Goal: Task Accomplishment & Management: Use online tool/utility

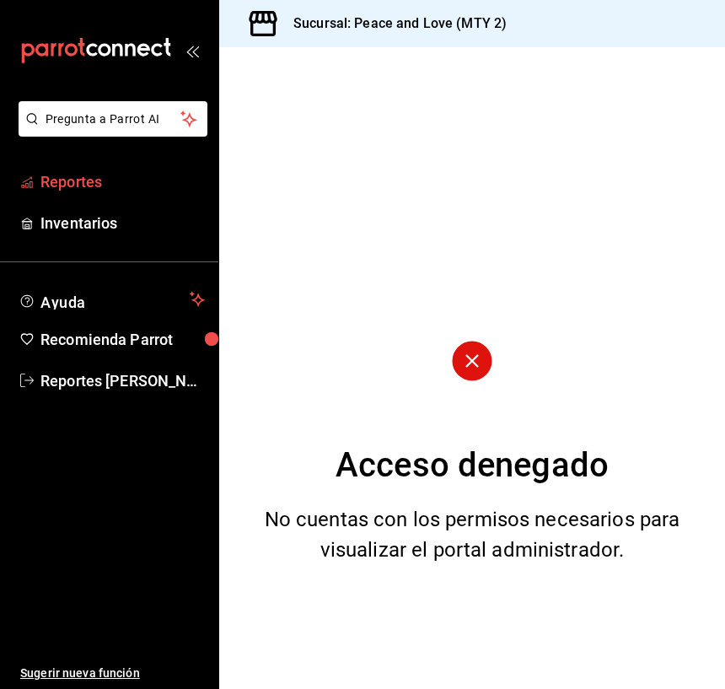
click at [72, 178] on span "Reportes" at bounding box center [122, 181] width 164 height 23
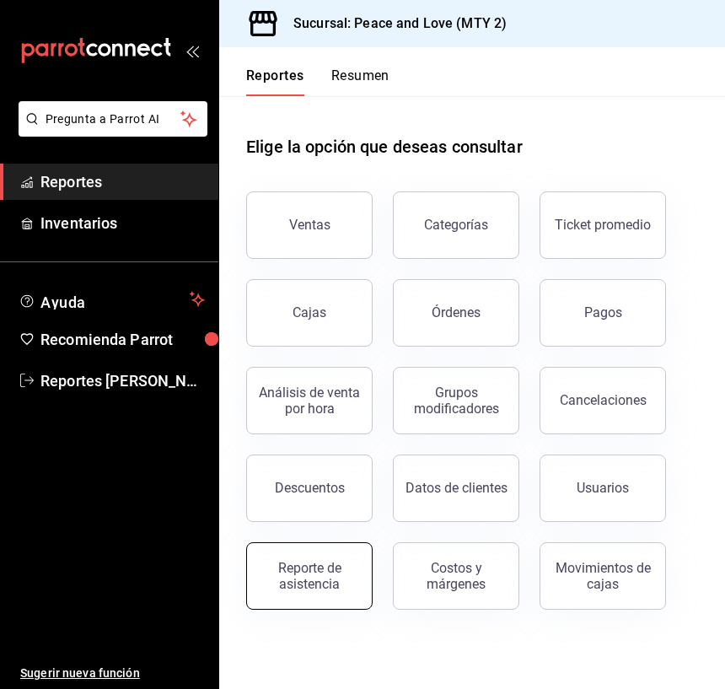
click at [340, 551] on button "Reporte de asistencia" at bounding box center [309, 575] width 126 height 67
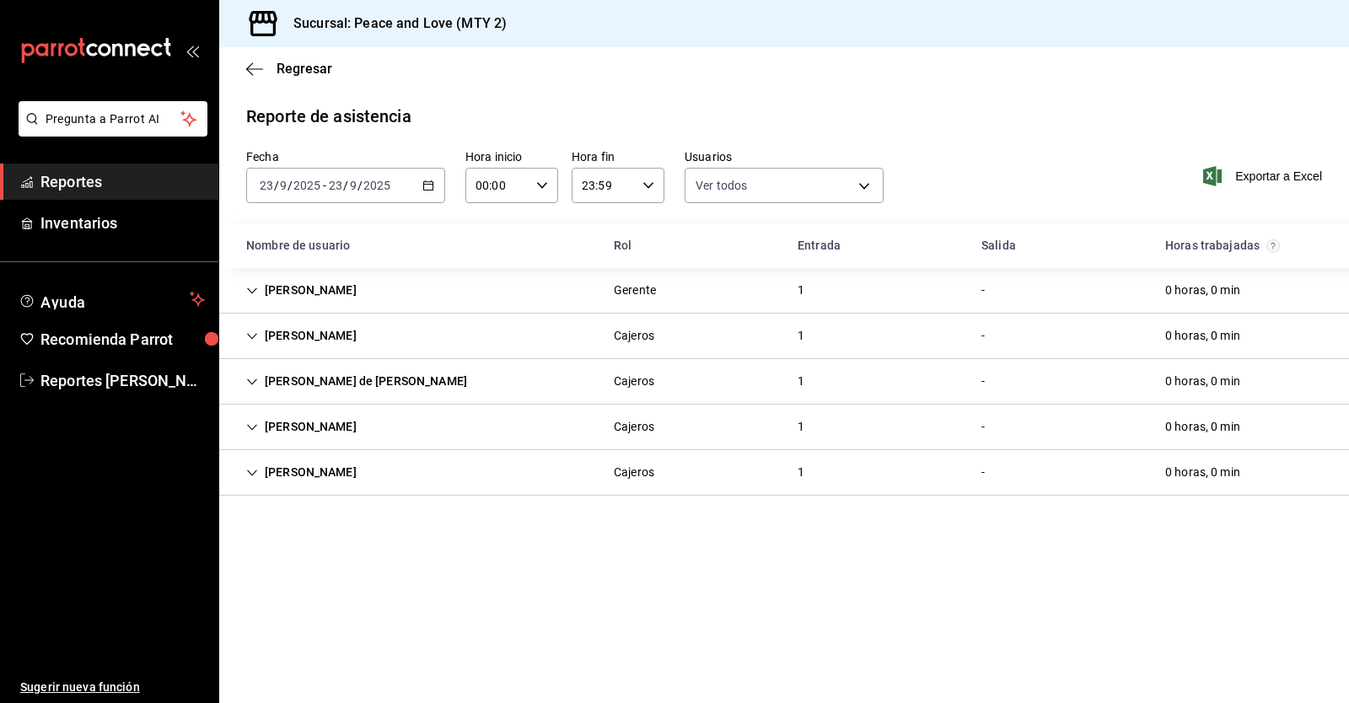
click at [251, 285] on icon "Cell" at bounding box center [252, 291] width 12 height 12
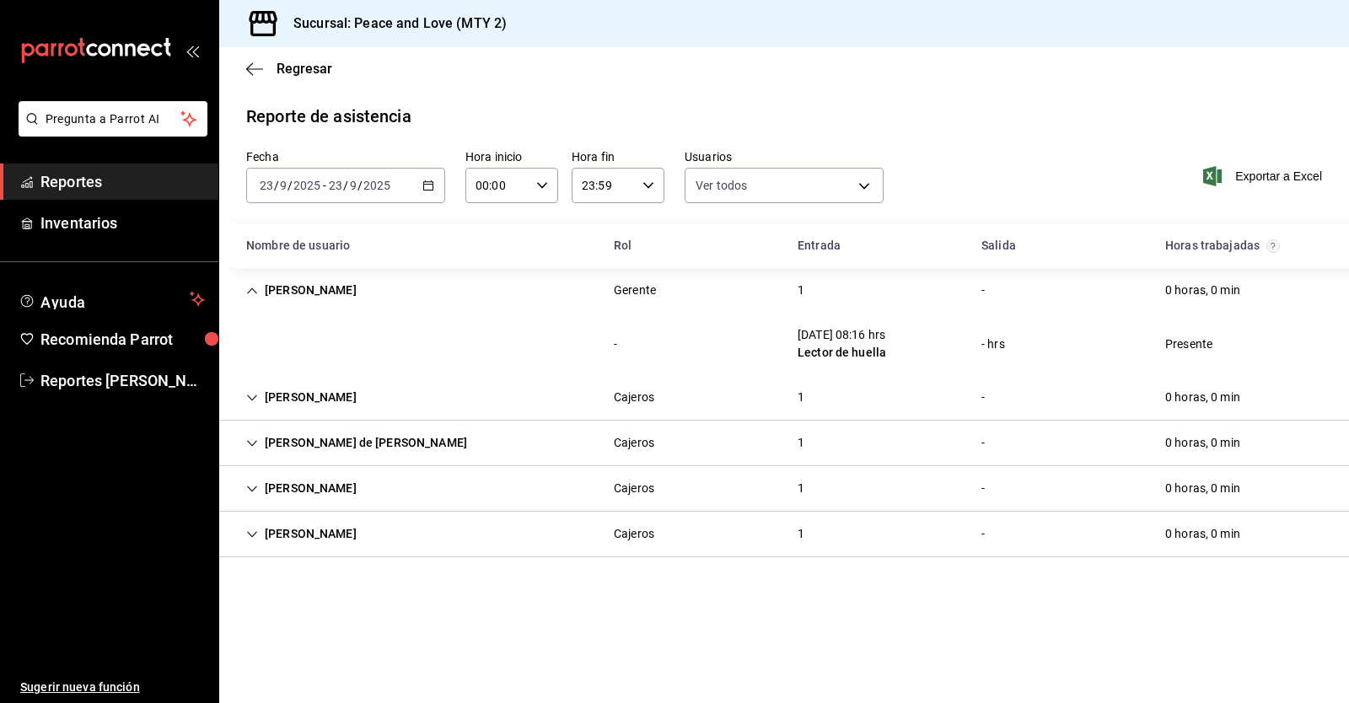
click at [251, 284] on div "[PERSON_NAME]" at bounding box center [301, 290] width 137 height 31
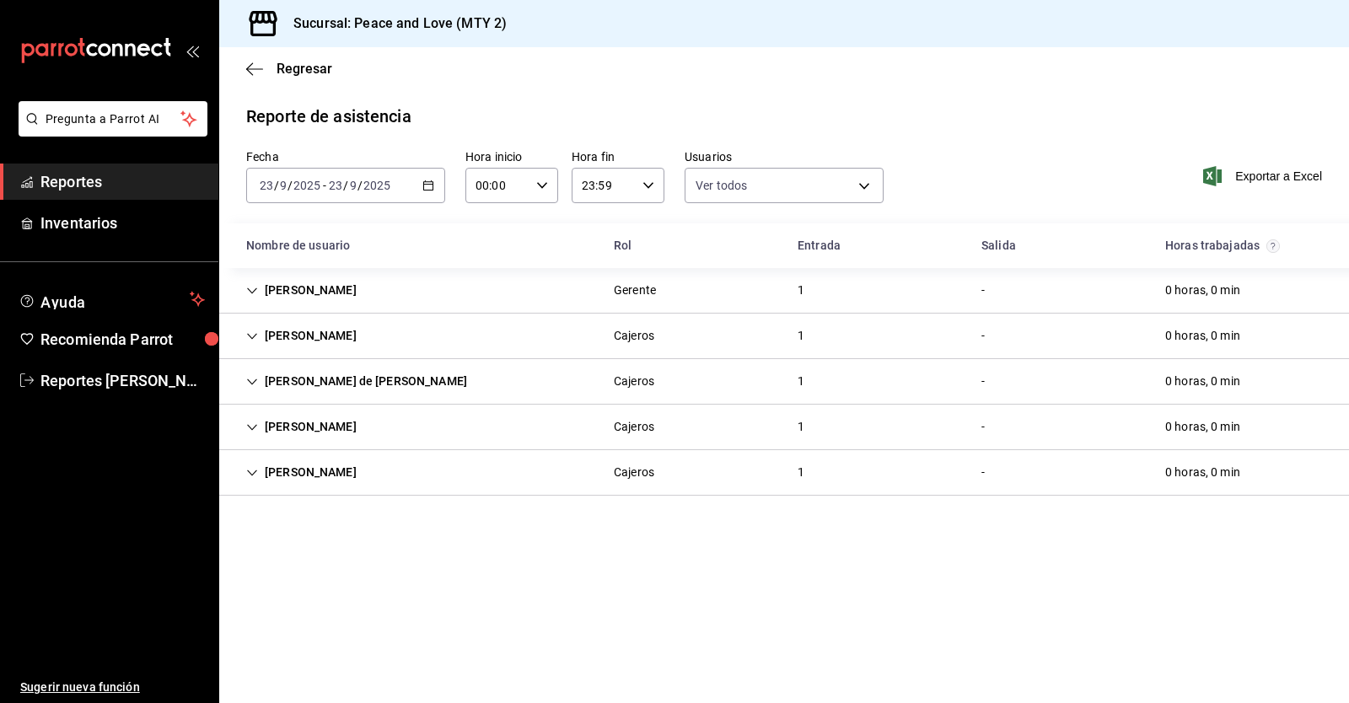
click at [251, 334] on icon "Cell" at bounding box center [252, 336] width 12 height 12
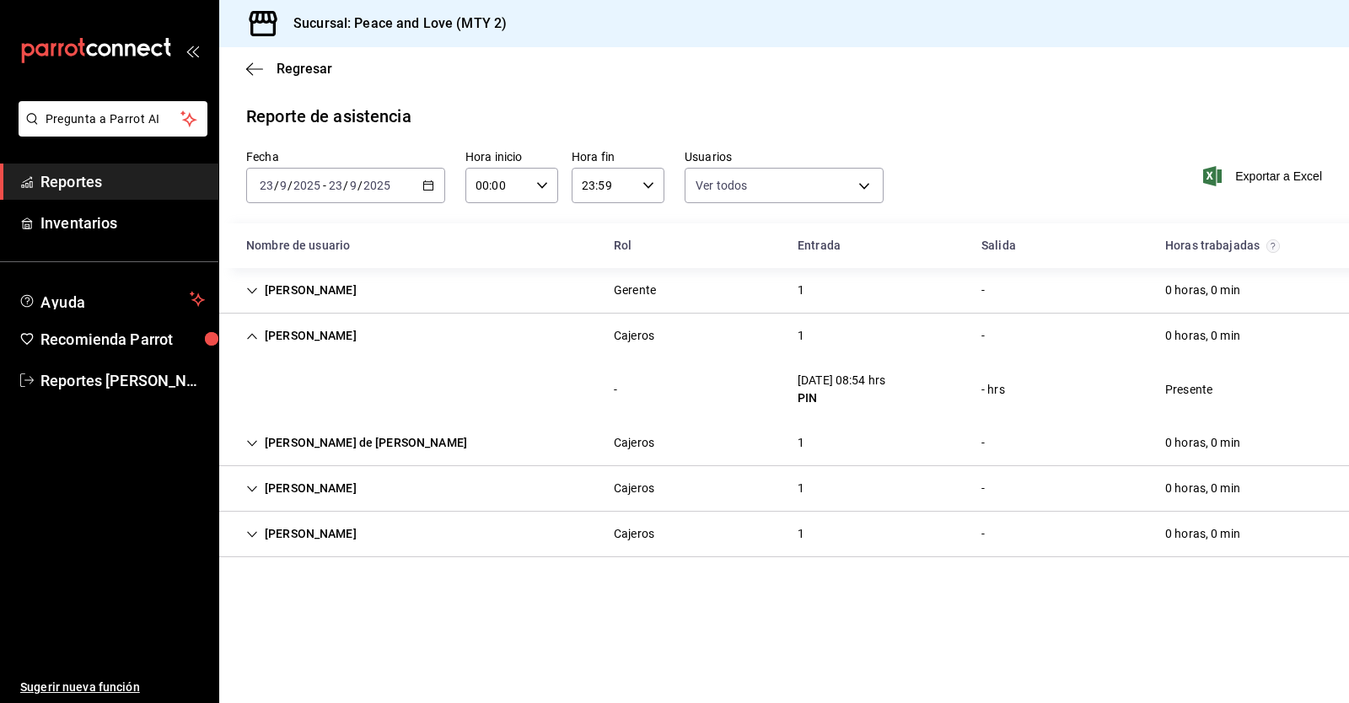
click at [252, 448] on icon "Cell" at bounding box center [252, 444] width 12 height 12
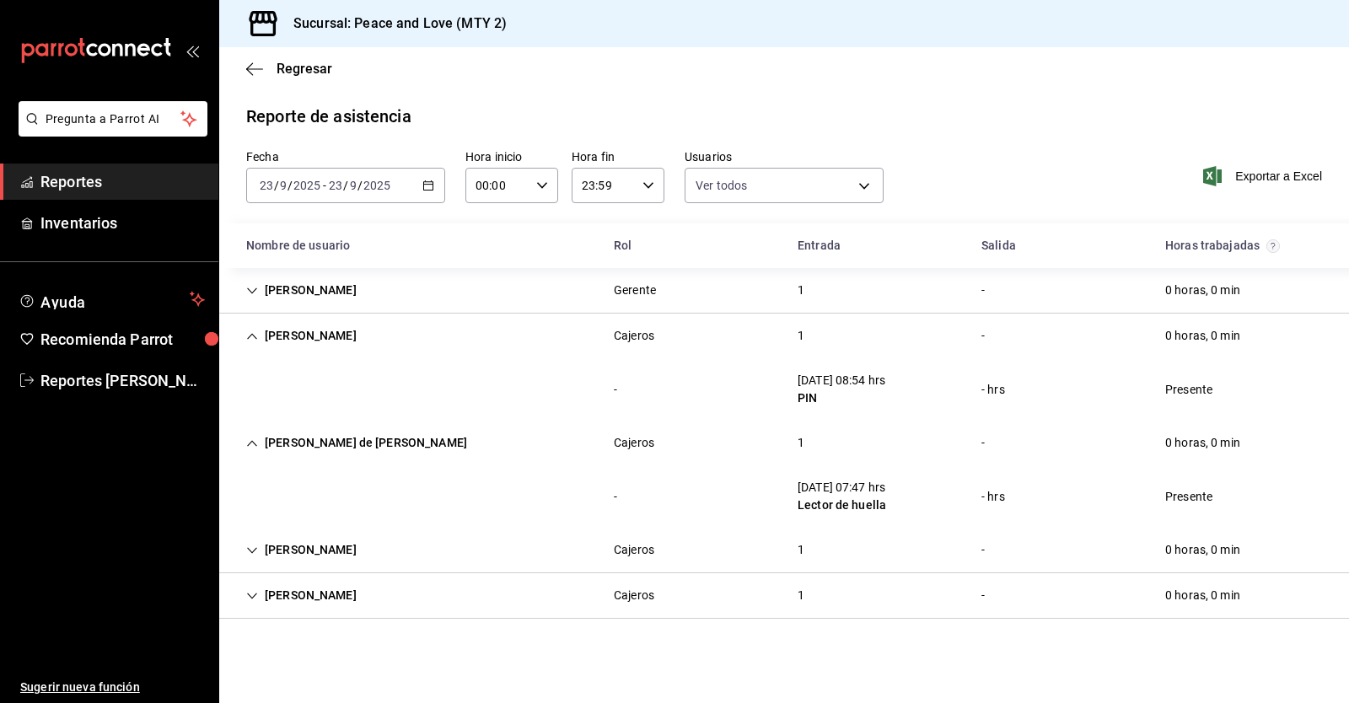
click at [252, 448] on icon "Cell" at bounding box center [252, 444] width 12 height 12
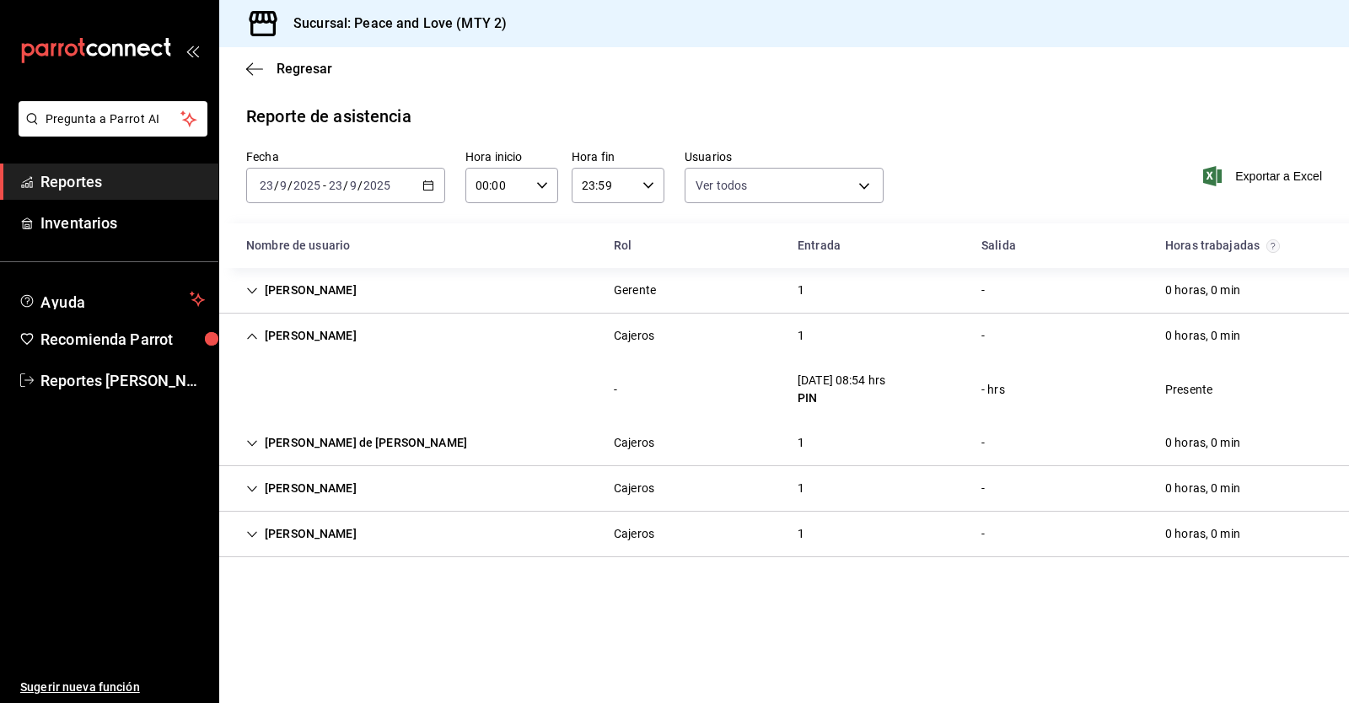
click at [247, 333] on icon "Cell" at bounding box center [252, 336] width 12 height 12
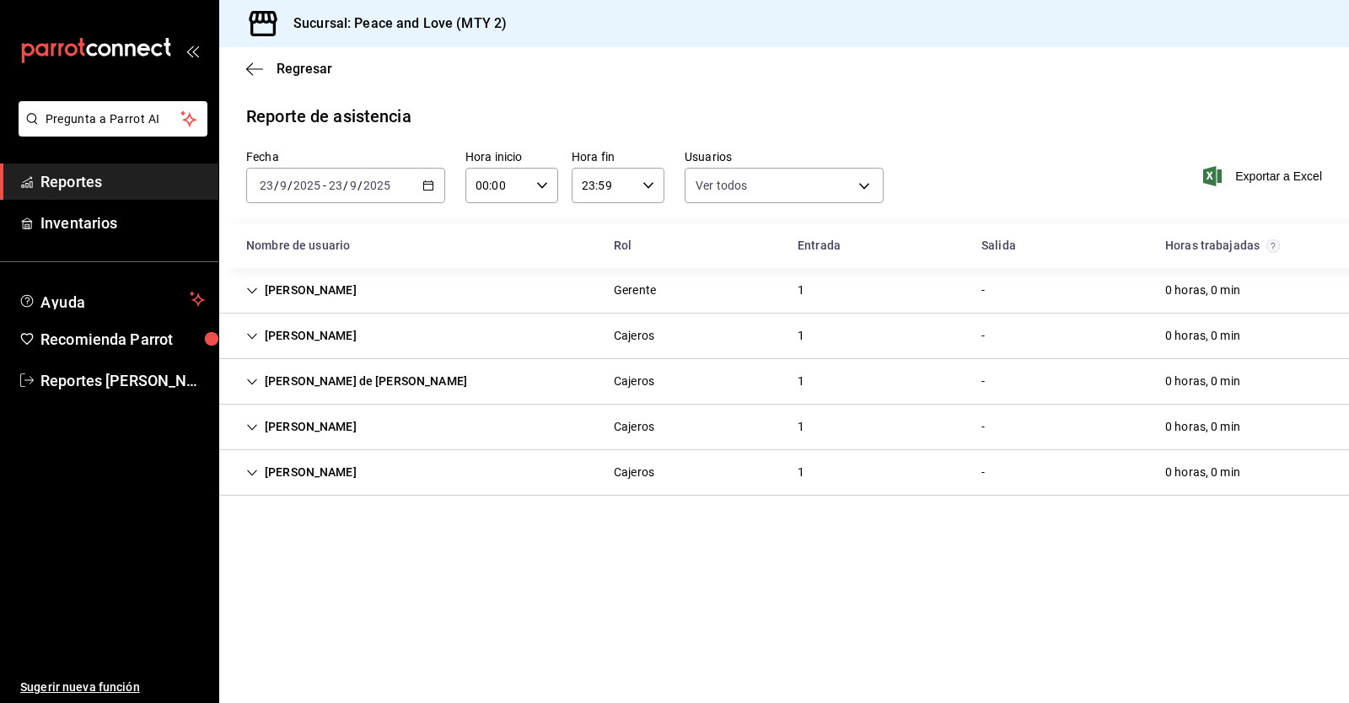
click at [247, 429] on icon "Cell" at bounding box center [252, 427] width 12 height 12
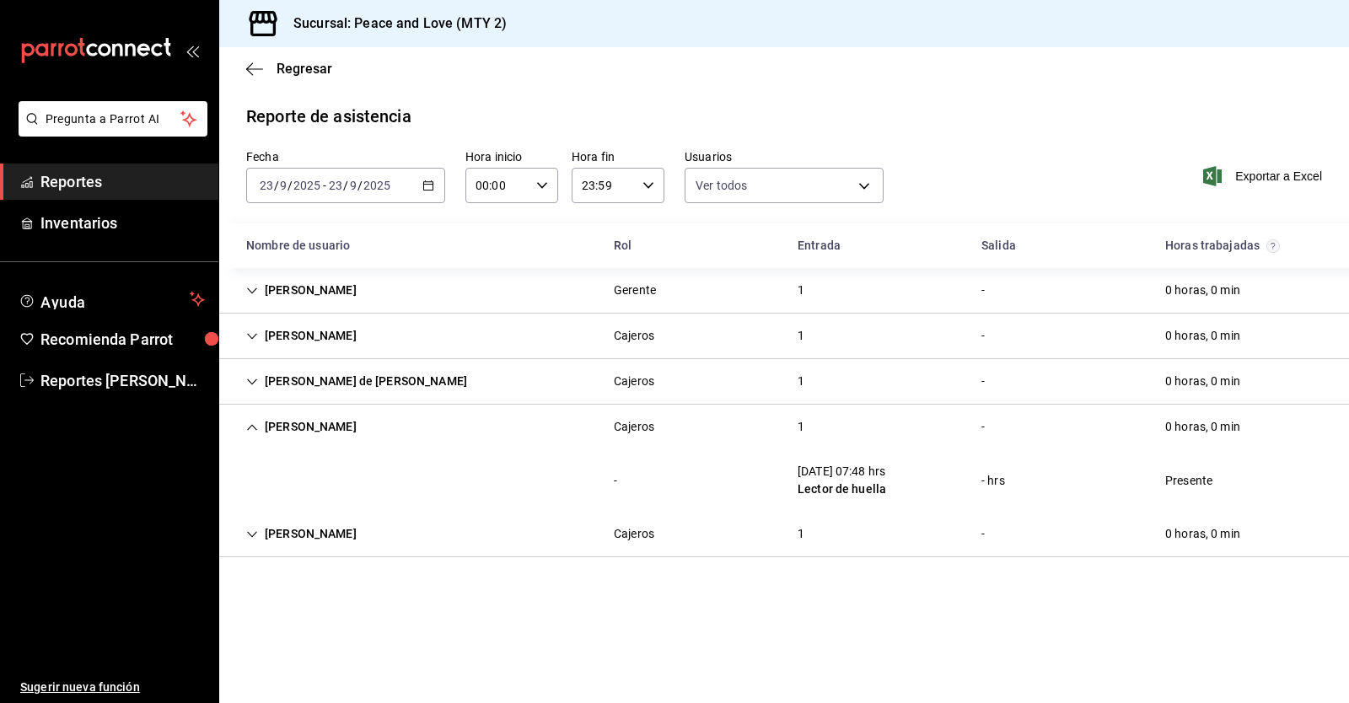
click at [247, 429] on icon "Cell" at bounding box center [252, 427] width 12 height 12
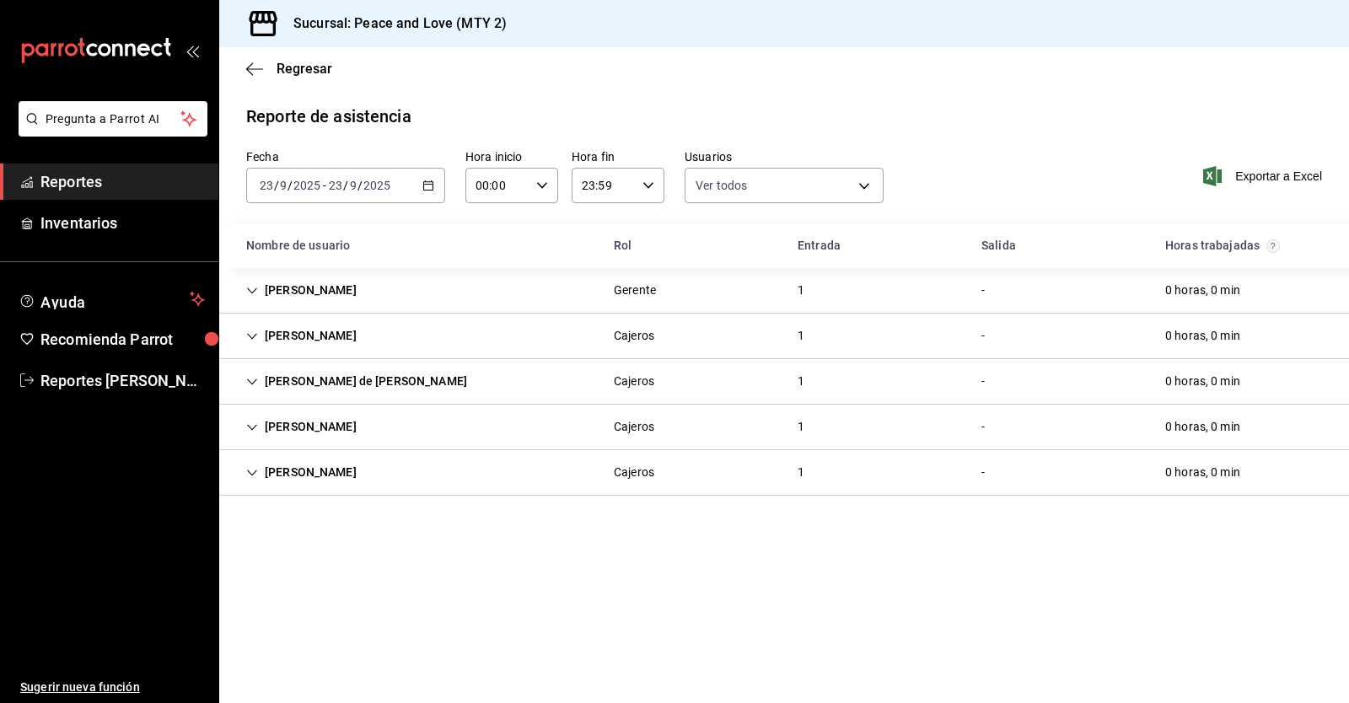
click at [253, 465] on div "[PERSON_NAME]" at bounding box center [301, 472] width 137 height 31
click at [253, 466] on div "[PERSON_NAME]" at bounding box center [301, 472] width 137 height 31
click at [308, 182] on input "2025" at bounding box center [307, 185] width 29 height 13
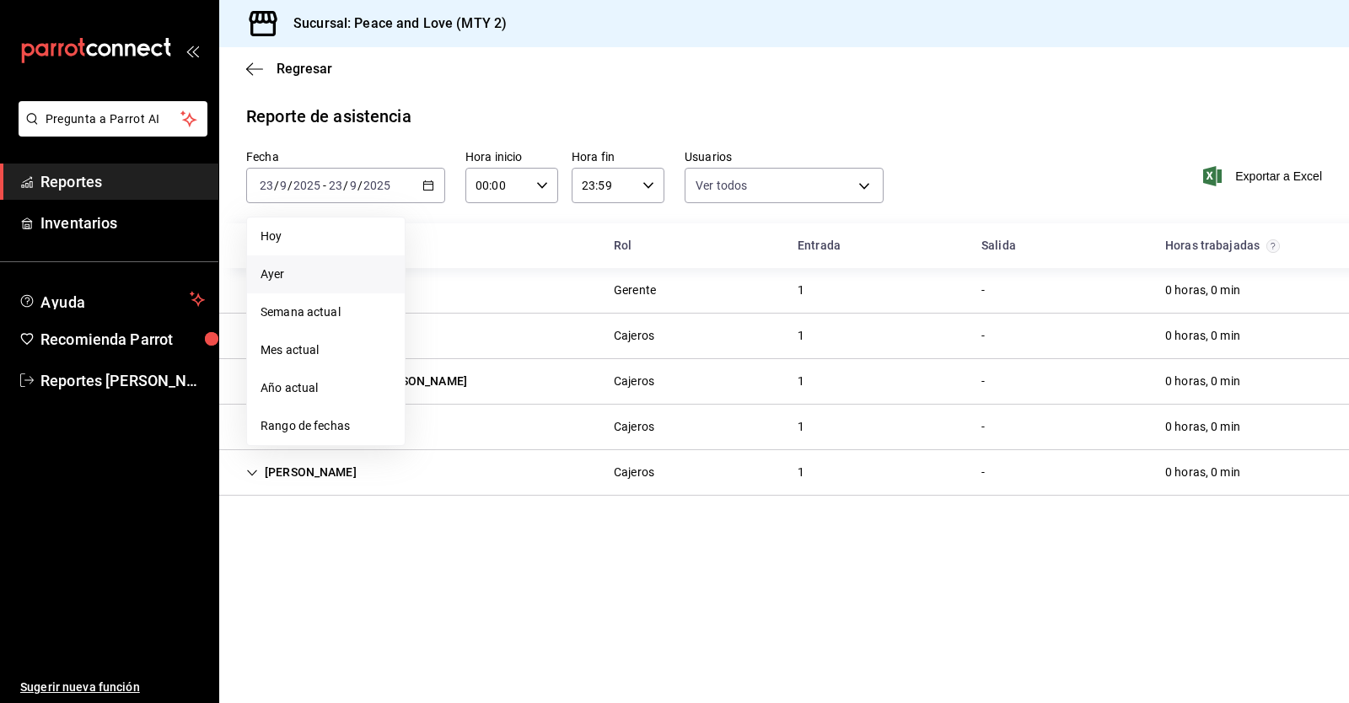
click at [318, 263] on li "Ayer" at bounding box center [326, 274] width 158 height 38
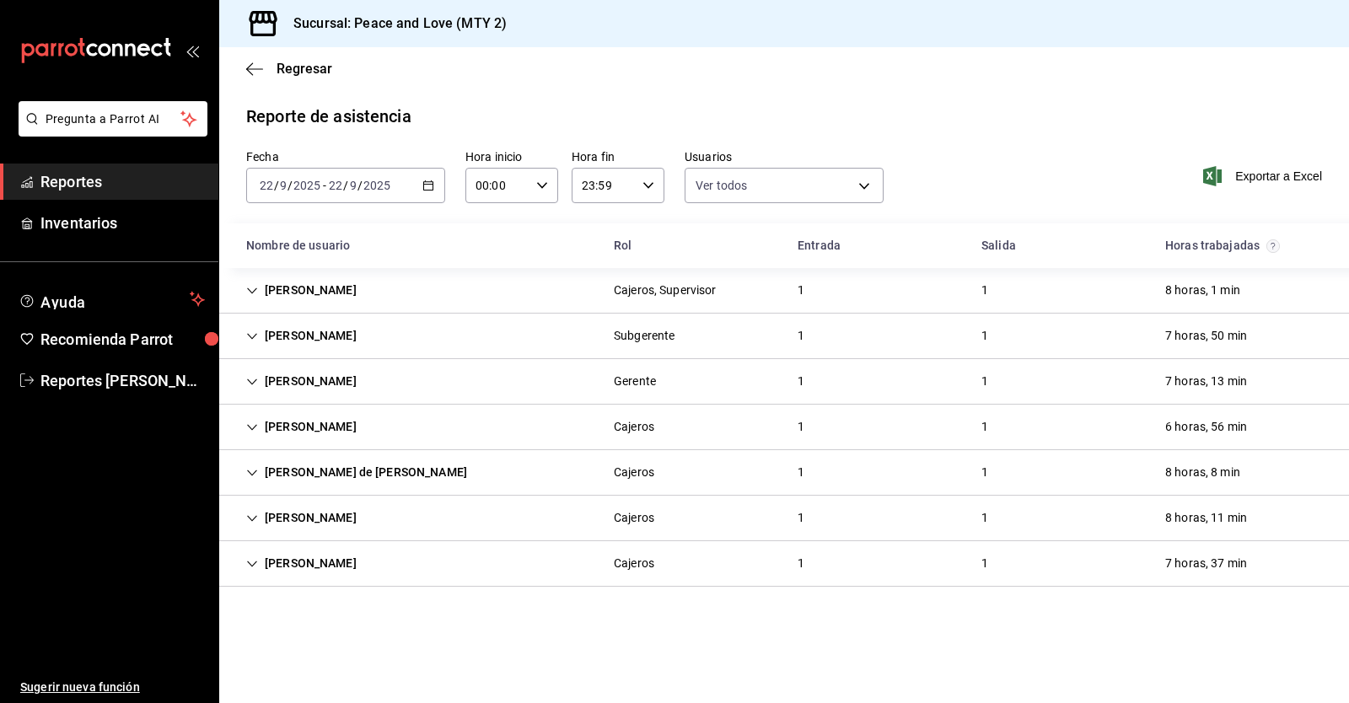
click at [62, 181] on span "Reportes" at bounding box center [122, 181] width 164 height 23
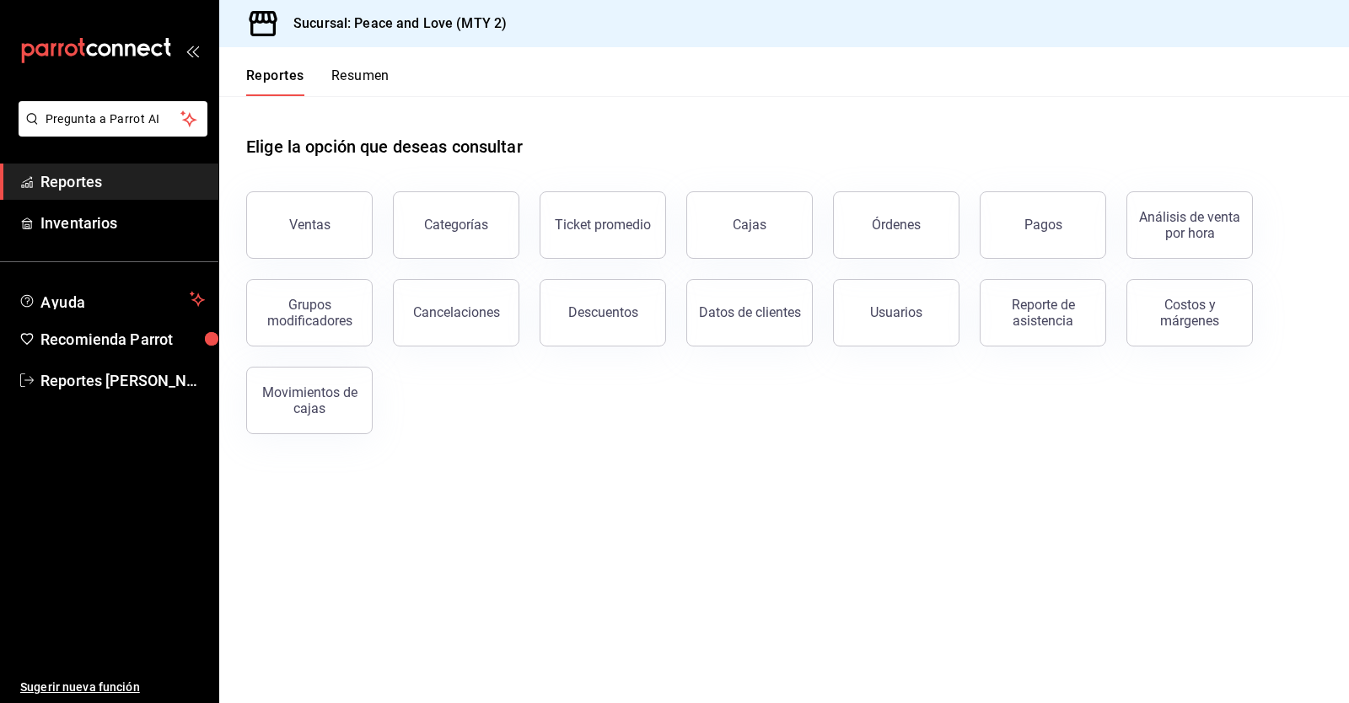
click at [348, 79] on button "Resumen" at bounding box center [360, 81] width 58 height 29
